Goal: Information Seeking & Learning: Understand process/instructions

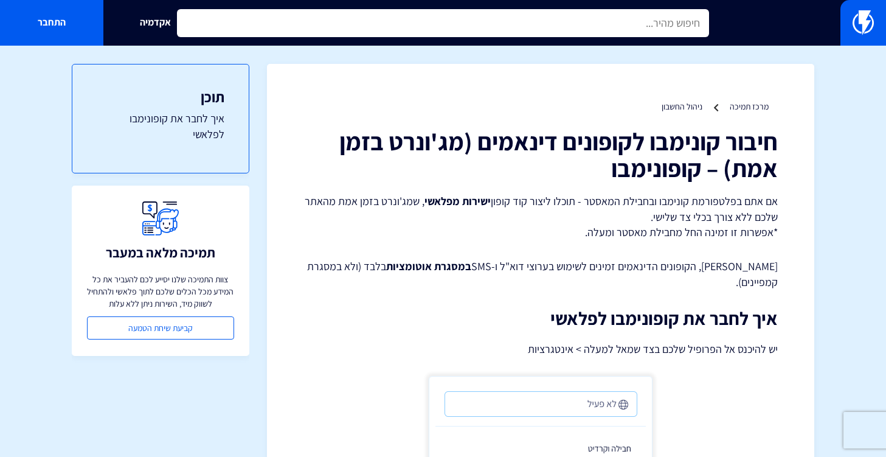
click at [540, 15] on input "text" at bounding box center [442, 23] width 531 height 28
type input "b"
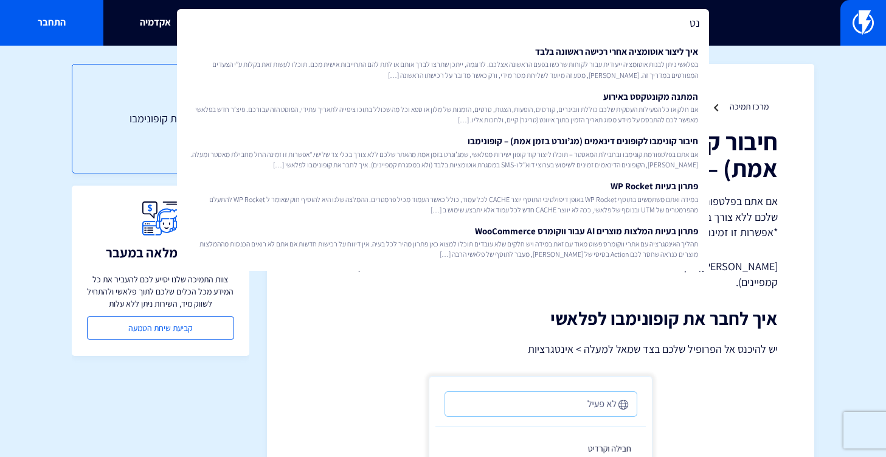
type input "נ"
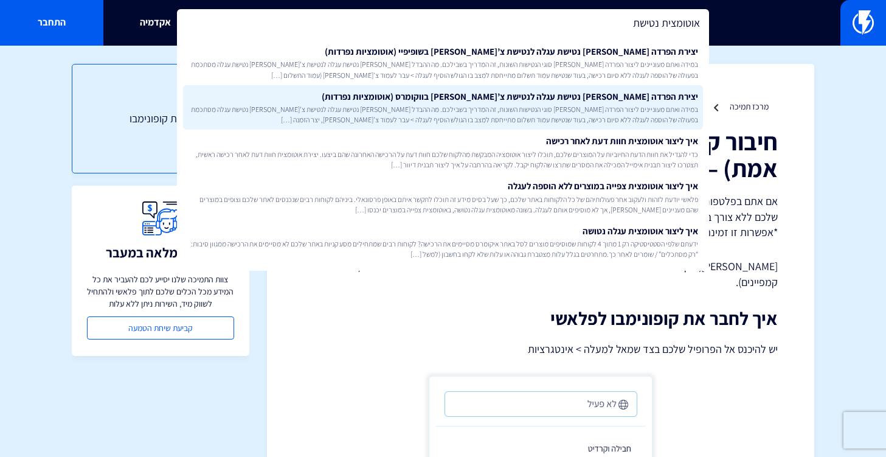
type input "אוטומצית נטישת"
click at [572, 119] on span "במידה ואתם מעוניינים ליצור הפרדה בין סוגי הנטישות השונות, זה המדריך בשבילכם. מה…" at bounding box center [442, 114] width 509 height 21
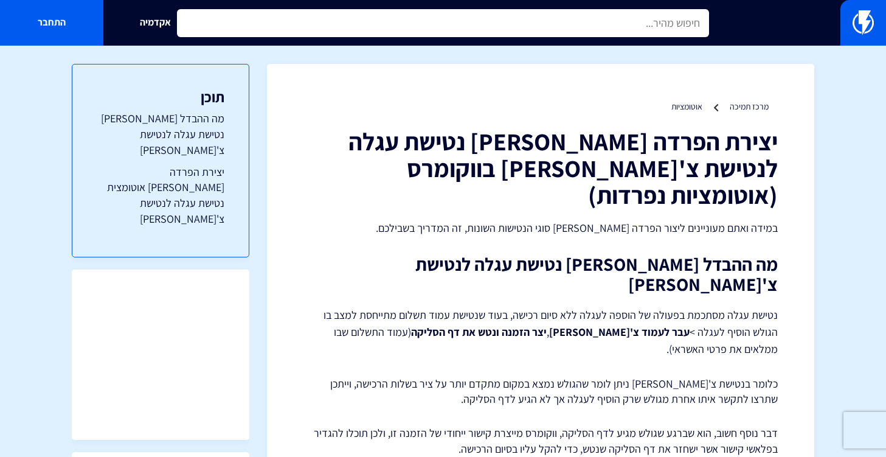
click at [540, 14] on input "text" at bounding box center [442, 23] width 531 height 28
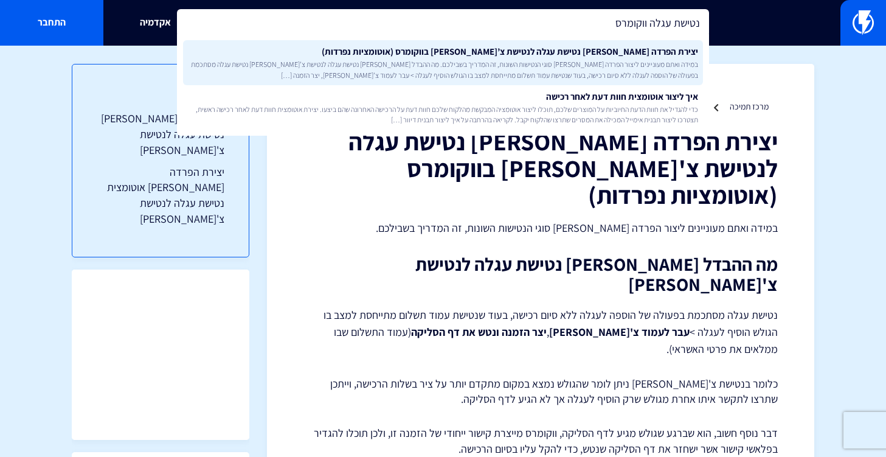
type input "נטישת עגלה ווקומרס"
click at [593, 63] on span "במידה ואתם מעוניינים ליצור הפרדה בין סוגי הנטישות השונות, זה המדריך בשבילכם. מה…" at bounding box center [442, 69] width 509 height 21
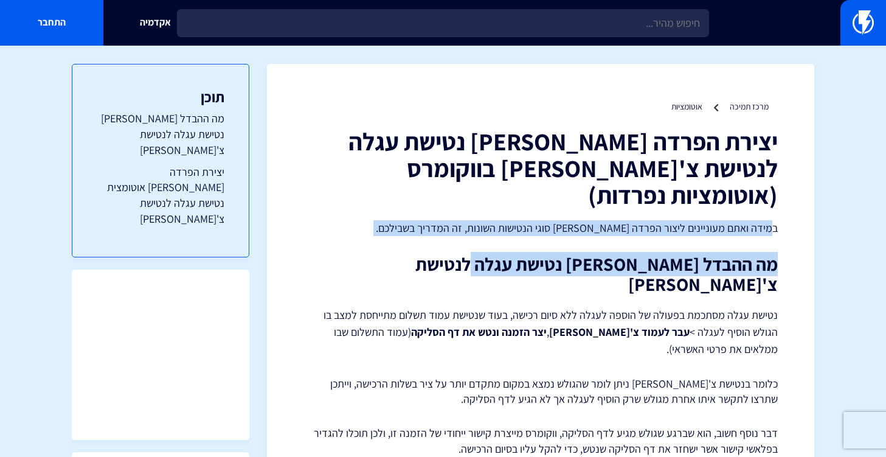
drag, startPoint x: 761, startPoint y: 206, endPoint x: 497, endPoint y: 210, distance: 264.5
click at [497, 220] on p "במידה ואתם מעוניינים ליצור הפרדה [PERSON_NAME] סוגי הנטישות השונות, זה המדריך ב…" at bounding box center [540, 228] width 474 height 16
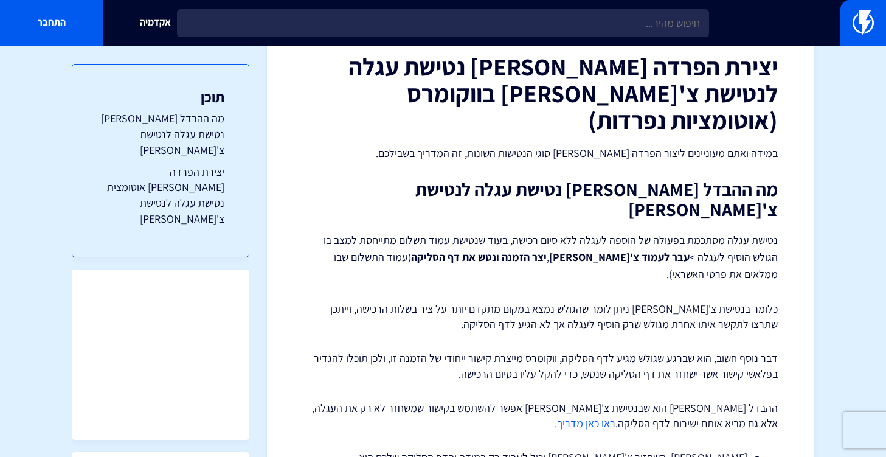
scroll to position [162, 0]
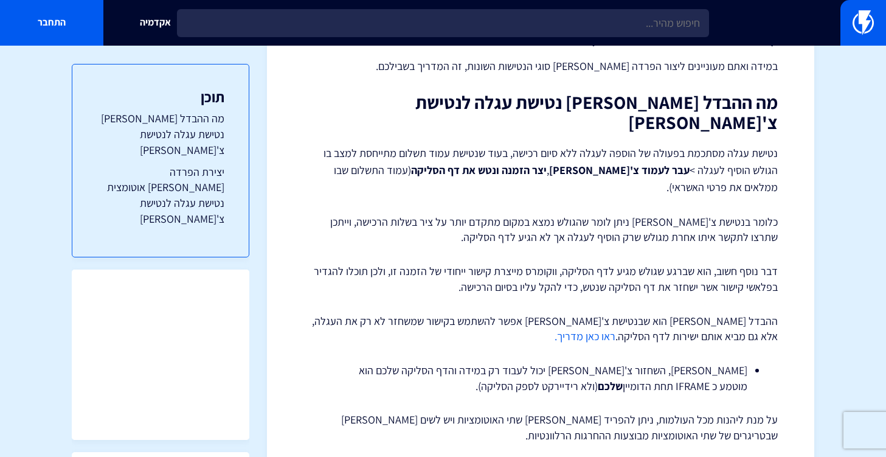
click at [615, 329] on link "ראו כאן מדריך." at bounding box center [584, 336] width 61 height 14
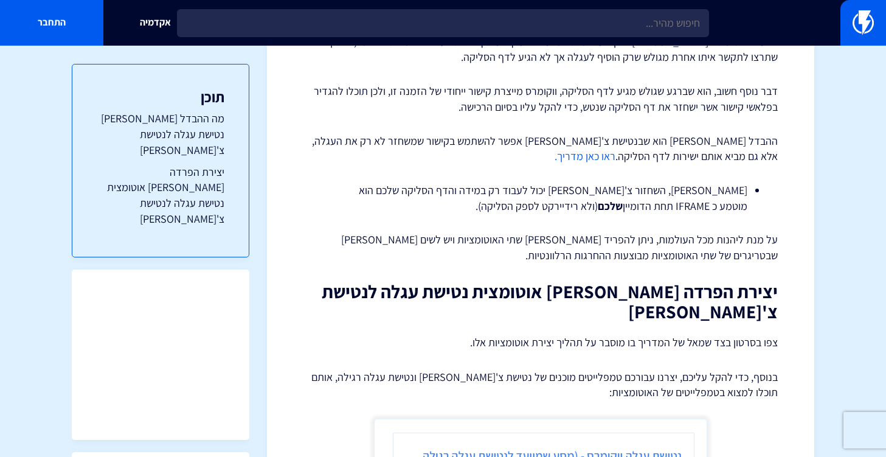
scroll to position [326, 0]
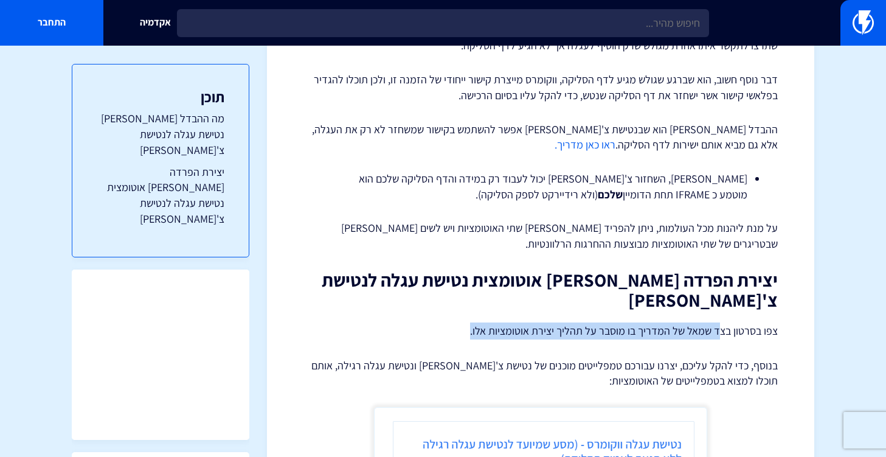
drag, startPoint x: 576, startPoint y: 284, endPoint x: 462, endPoint y: 284, distance: 113.7
click at [462, 322] on p "צפו בסרטון בצד שמאל של המדריך בו מוסבר על תהליך יצירת אוטומציות אלו." at bounding box center [540, 330] width 474 height 17
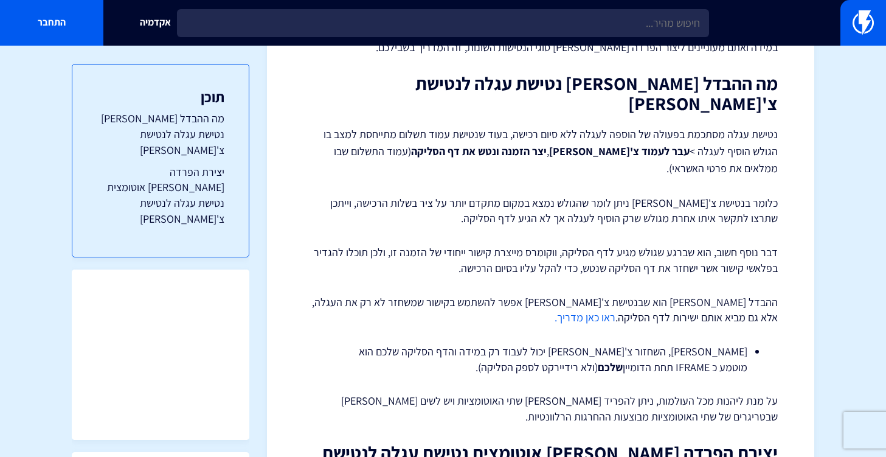
scroll to position [0, 0]
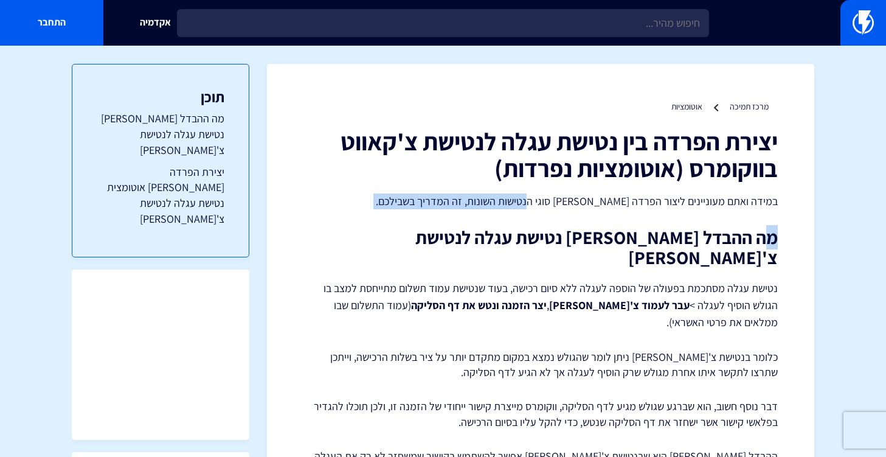
drag, startPoint x: 762, startPoint y: 212, endPoint x: 551, endPoint y: 207, distance: 211.0
click at [550, 207] on p "במידה ואתם מעוניינים ליצור הפרדה [PERSON_NAME] סוגי הנטישות השונות, זה המדריך ב…" at bounding box center [540, 201] width 474 height 16
click at [549, 209] on p "במידה ואתם מעוניינים ליצור הפרדה [PERSON_NAME] סוגי הנטישות השונות, זה המדריך ב…" at bounding box center [540, 201] width 474 height 16
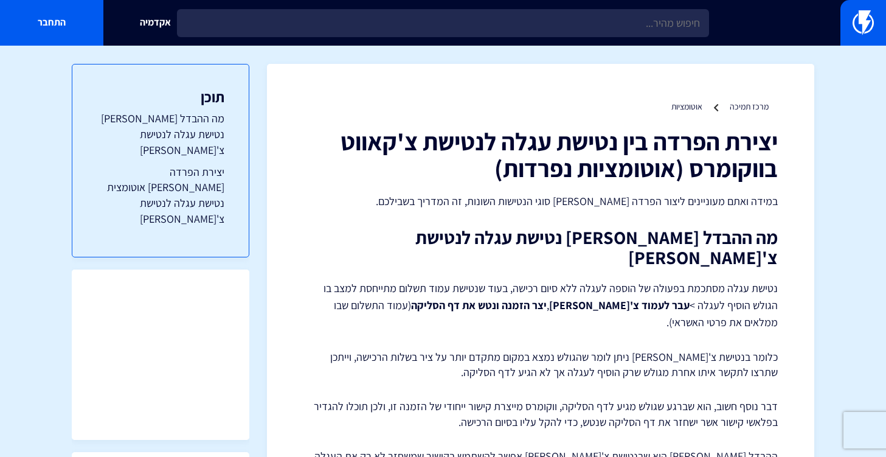
click at [593, 280] on p "נטישת עגלה מסתכמת בפעולה של הוספה לעגלה ללא סיום רכישה, בעוד שנטישת עמוד תשלום …" at bounding box center [540, 305] width 474 height 51
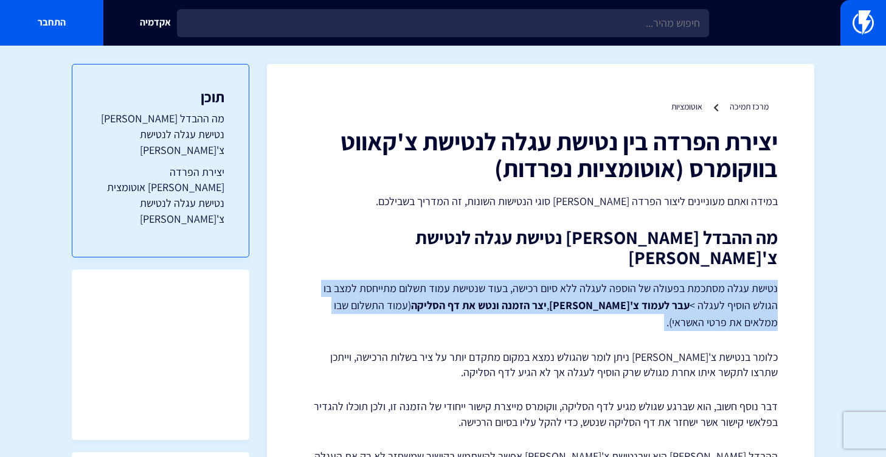
click at [593, 280] on p "נטישת עגלה מסתכמת בפעולה של הוספה לעגלה ללא סיום רכישה, בעוד שנטישת עמוד תשלום …" at bounding box center [540, 305] width 474 height 51
click at [547, 298] on strong "יצר הזמנה ונטש את דף הסליקה" at bounding box center [479, 305] width 136 height 14
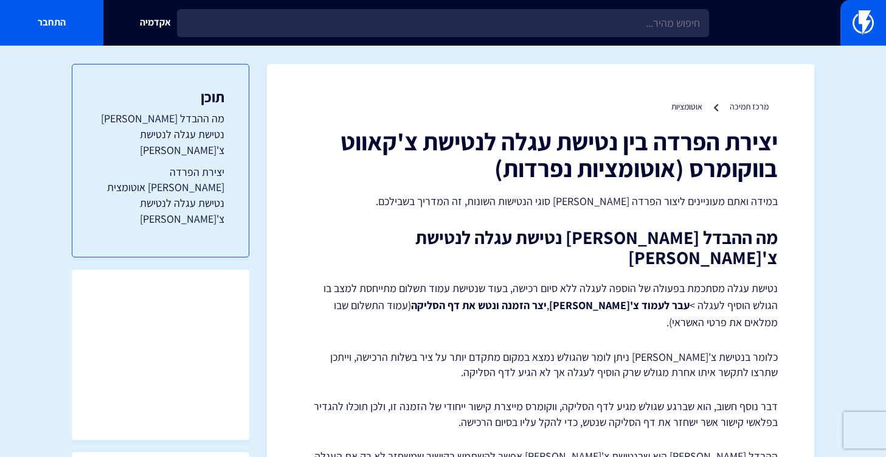
drag, startPoint x: 713, startPoint y: 287, endPoint x: 606, endPoint y: 294, distance: 107.8
click at [606, 294] on p "נטישת עגלה מסתכמת בפעולה של הוספה לעגלה ללא סיום רכישה, בעוד שנטישת עמוד תשלום …" at bounding box center [540, 305] width 474 height 51
click at [606, 293] on p "נטישת עגלה מסתכמת בפעולה של הוספה לעגלה ללא סיום רכישה, בעוד שנטישת עמוד תשלום …" at bounding box center [540, 305] width 474 height 51
drag, startPoint x: 611, startPoint y: 266, endPoint x: 495, endPoint y: 265, distance: 116.1
click at [495, 280] on p "נטישת עגלה מסתכמת בפעולה של הוספה לעגלה ללא סיום רכישה, בעוד שנטישת עמוד תשלום …" at bounding box center [540, 305] width 474 height 51
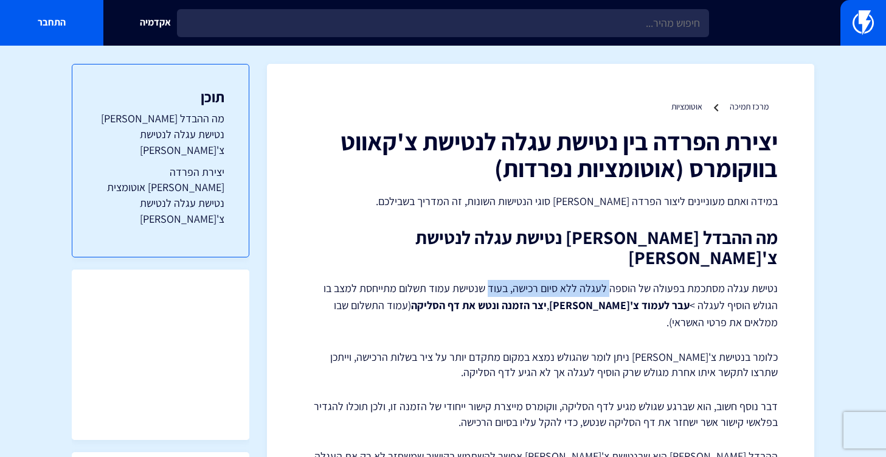
click at [494, 280] on p "נטישת עגלה מסתכמת בפעולה של הוספה לעגלה ללא סיום רכישה, בעוד שנטישת עמוד תשלום …" at bounding box center [540, 305] width 474 height 51
click at [523, 280] on p "נטישת עגלה מסתכמת בפעולה של הוספה לעגלה ללא סיום רכישה, בעוד שנטישת עמוד תשלום …" at bounding box center [540, 305] width 474 height 51
drag, startPoint x: 514, startPoint y: 269, endPoint x: 692, endPoint y: 264, distance: 178.8
click at [692, 280] on p "נטישת עגלה מסתכמת בפעולה של הוספה לעגלה ללא סיום רכישה, בעוד שנטישת עמוד תשלום …" at bounding box center [540, 305] width 474 height 51
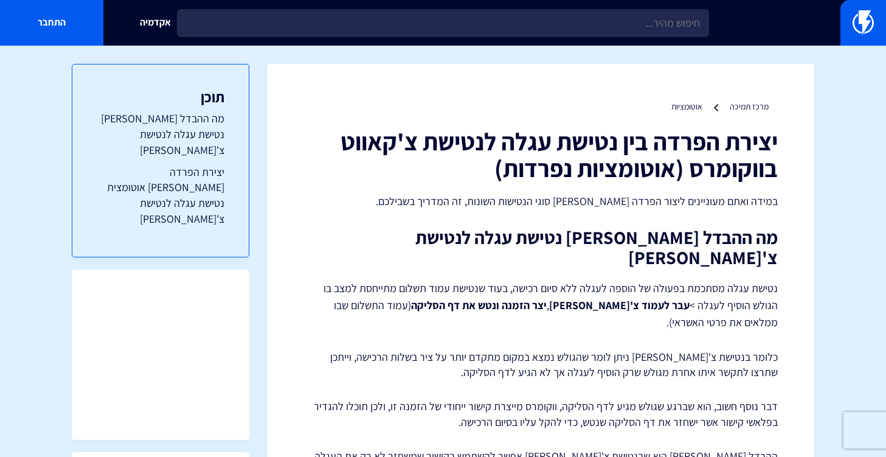
click at [490, 280] on p "נטישת עגלה מסתכמת בפעולה של הוספה לעגלה ללא סיום רכישה, בעוד שנטישת עמוד תשלום …" at bounding box center [540, 305] width 474 height 51
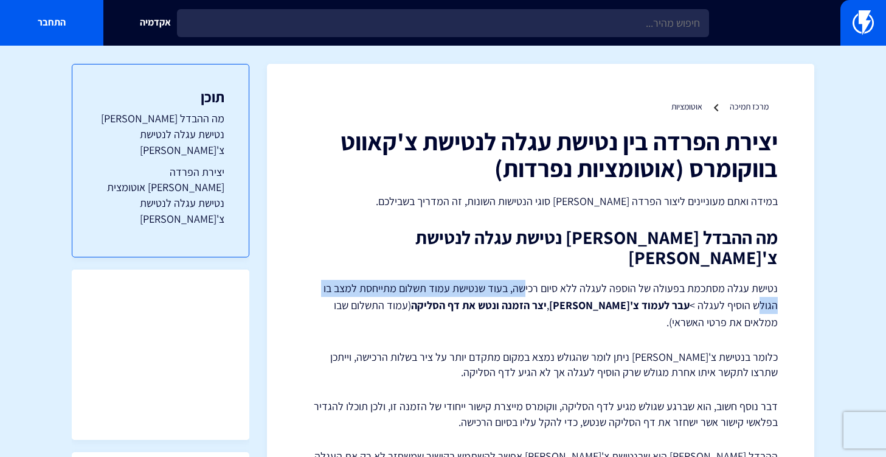
drag, startPoint x: 527, startPoint y: 269, endPoint x: 309, endPoint y: 272, distance: 217.7
click at [309, 280] on p "נטישת עגלה מסתכמת בפעולה של הוספה לעגלה ללא סיום רכישה, בעוד שנטישת עמוד תשלום …" at bounding box center [540, 305] width 474 height 51
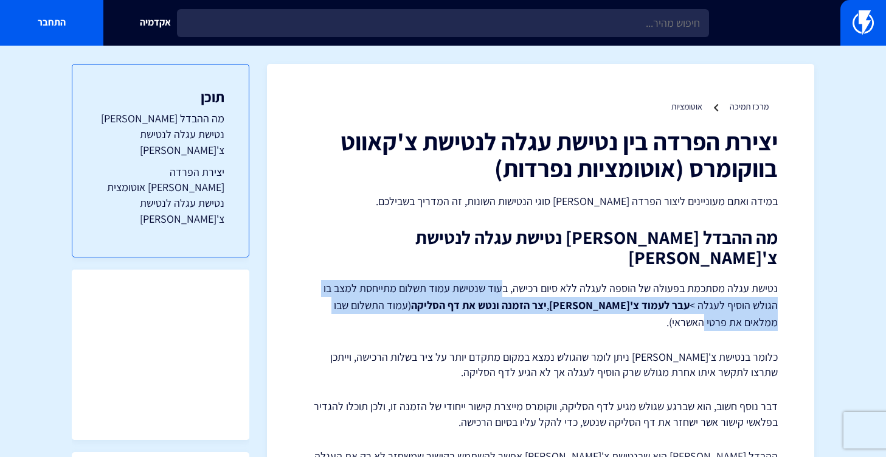
drag, startPoint x: 506, startPoint y: 268, endPoint x: 342, endPoint y: 277, distance: 164.4
click at [342, 280] on p "נטישת עגלה מסתכמת בפעולה של הוספה לעגלה ללא סיום רכישה, בעוד שנטישת עמוד תשלום …" at bounding box center [540, 305] width 474 height 51
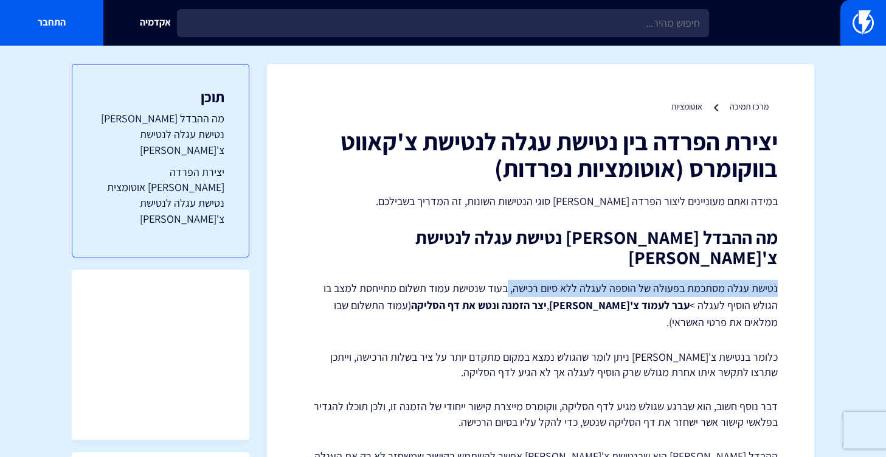
drag, startPoint x: 781, startPoint y: 269, endPoint x: 513, endPoint y: 264, distance: 268.2
click at [513, 280] on p "נטישת עגלה מסתכמת בפעולה של הוספה לעגלה ללא סיום רכישה, בעוד שנטישת עמוד תשלום …" at bounding box center [540, 305] width 474 height 51
